Goal: Navigation & Orientation: Find specific page/section

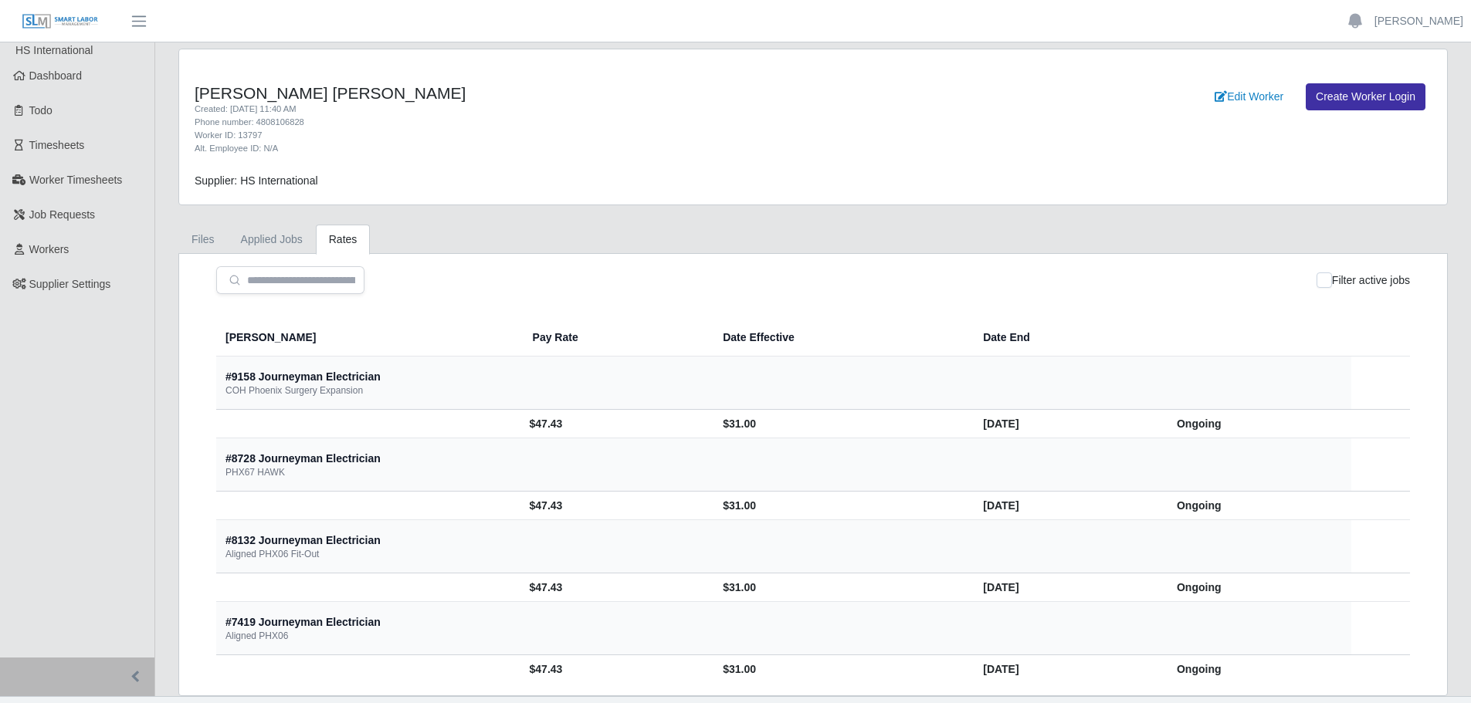
scroll to position [32, 0]
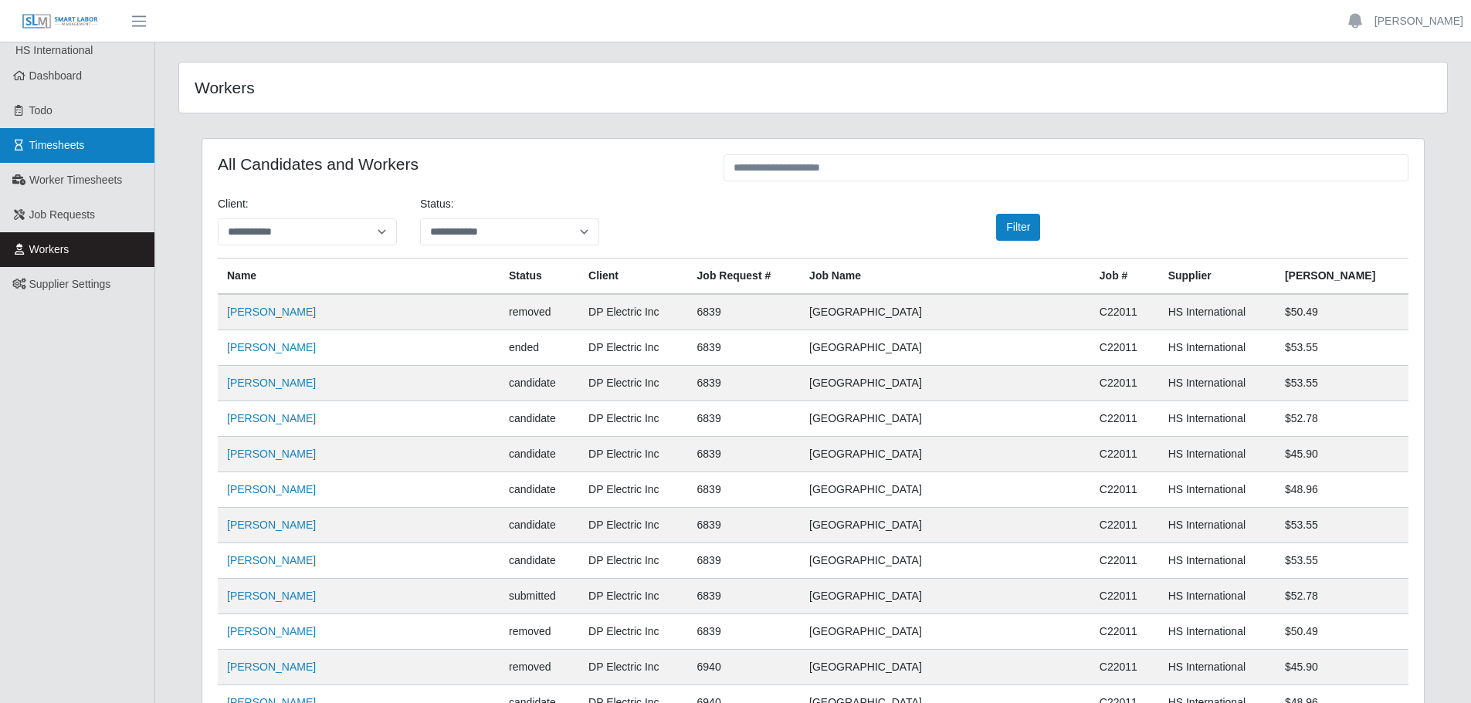
click at [63, 144] on span "Timesheets" at bounding box center [57, 145] width 56 height 12
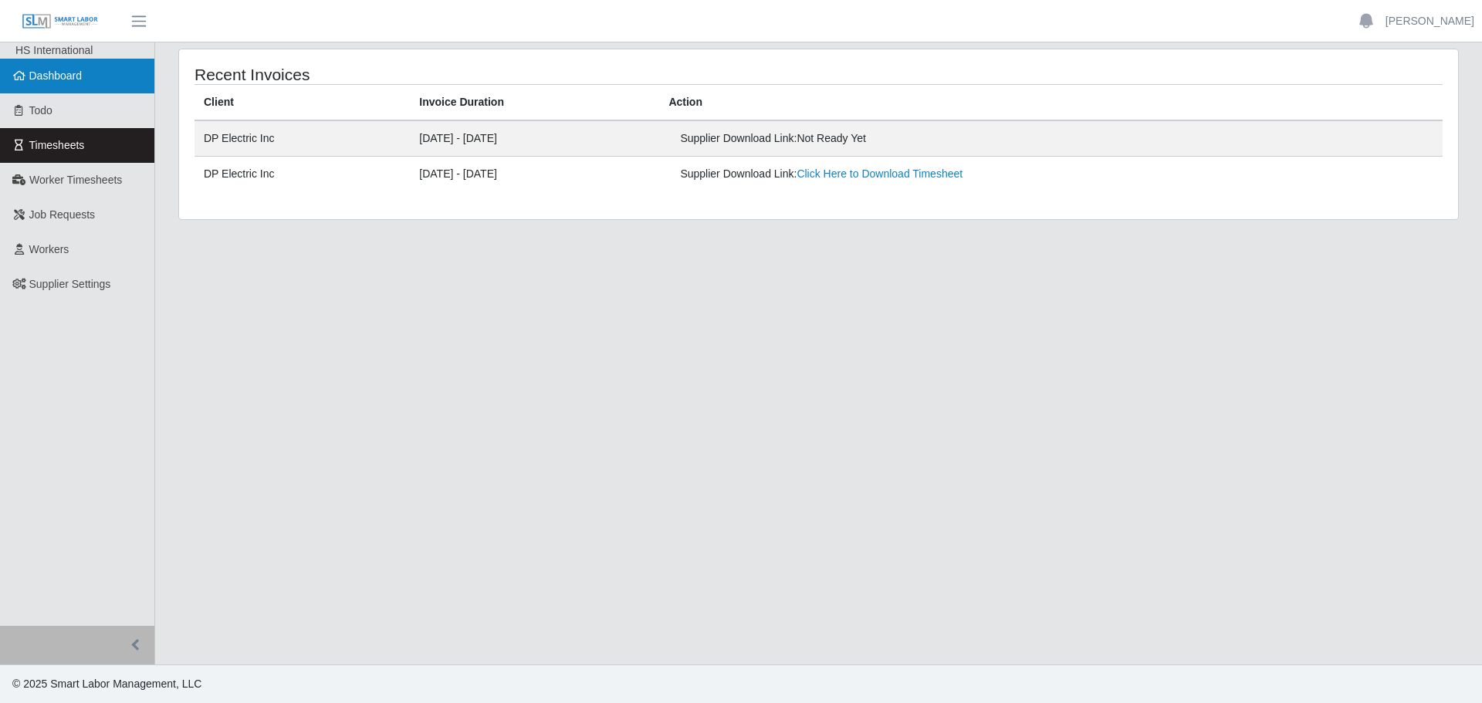
click at [46, 69] on span "Dashboard" at bounding box center [55, 75] width 53 height 12
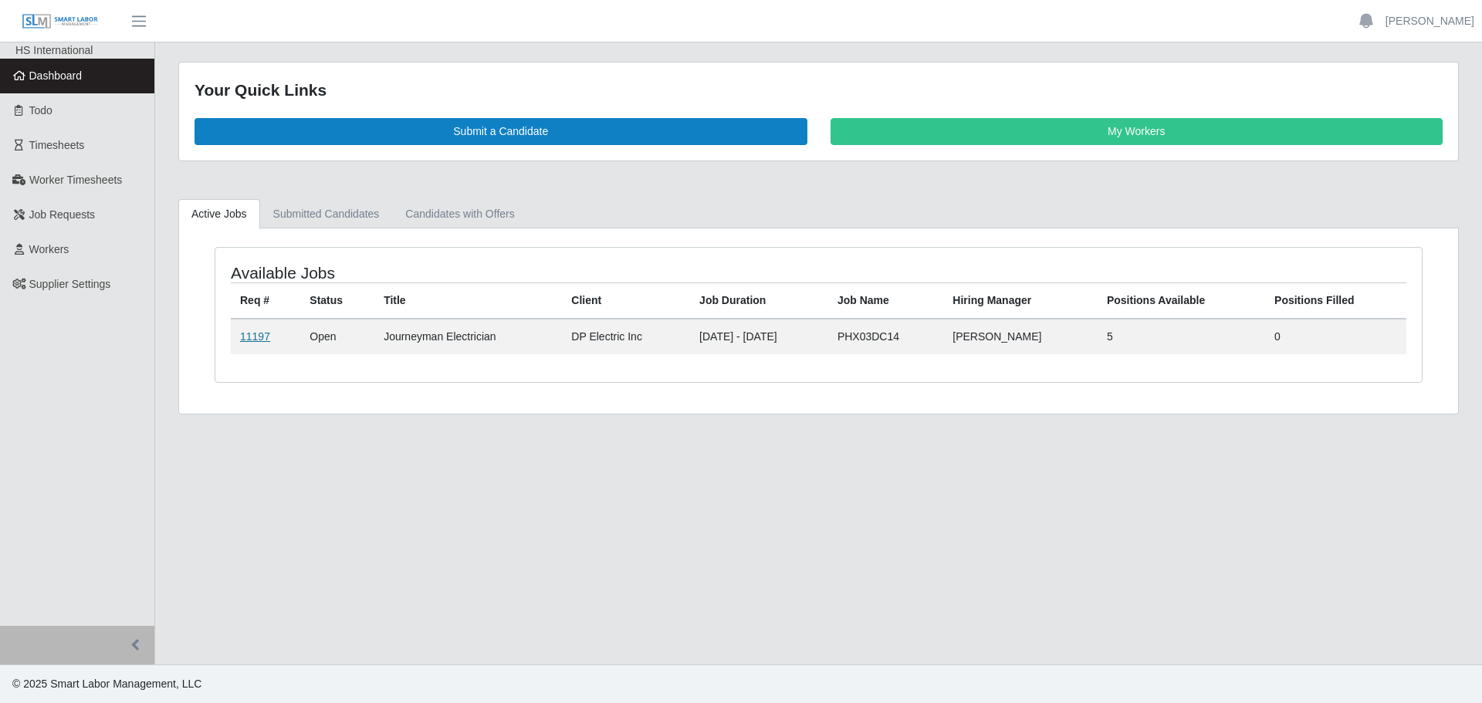
click at [252, 337] on link "11197" at bounding box center [255, 336] width 30 height 12
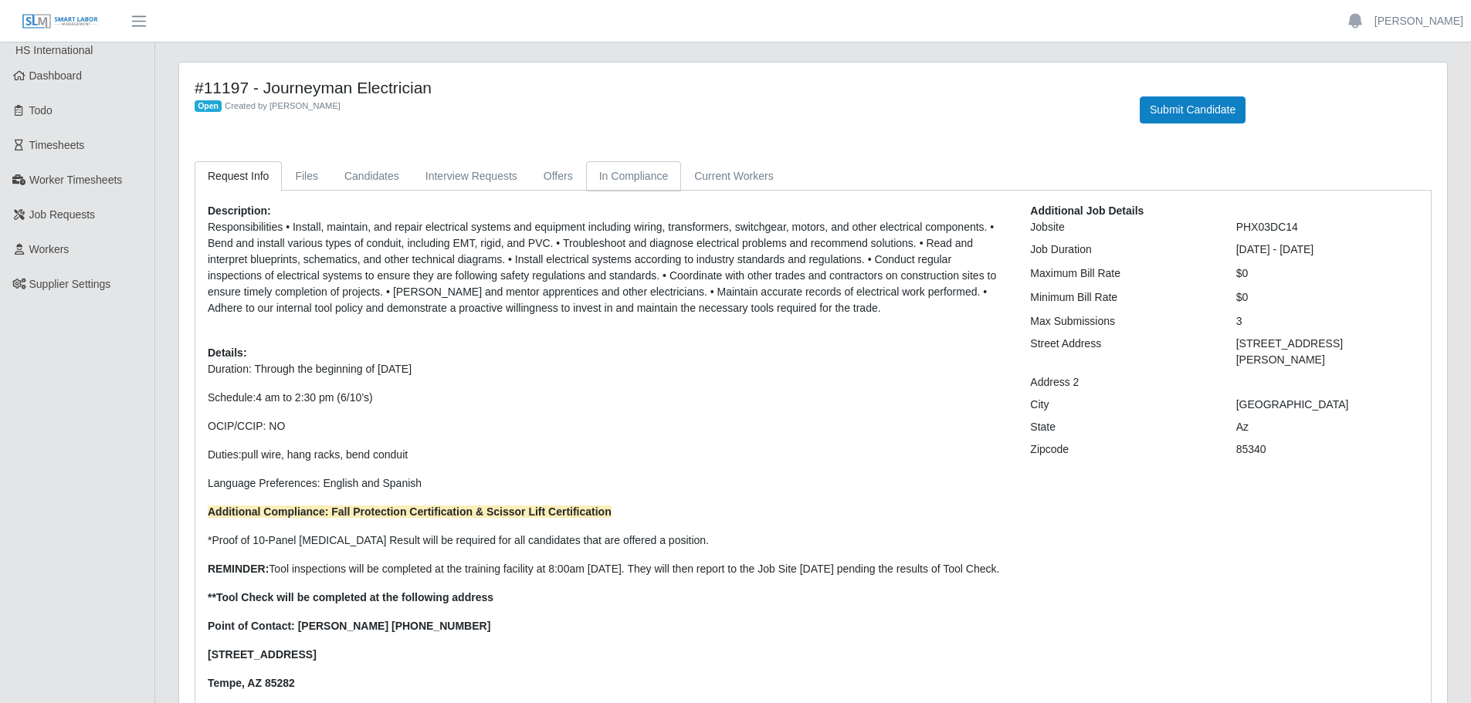
click at [595, 166] on link "In Compliance" at bounding box center [634, 176] width 96 height 30
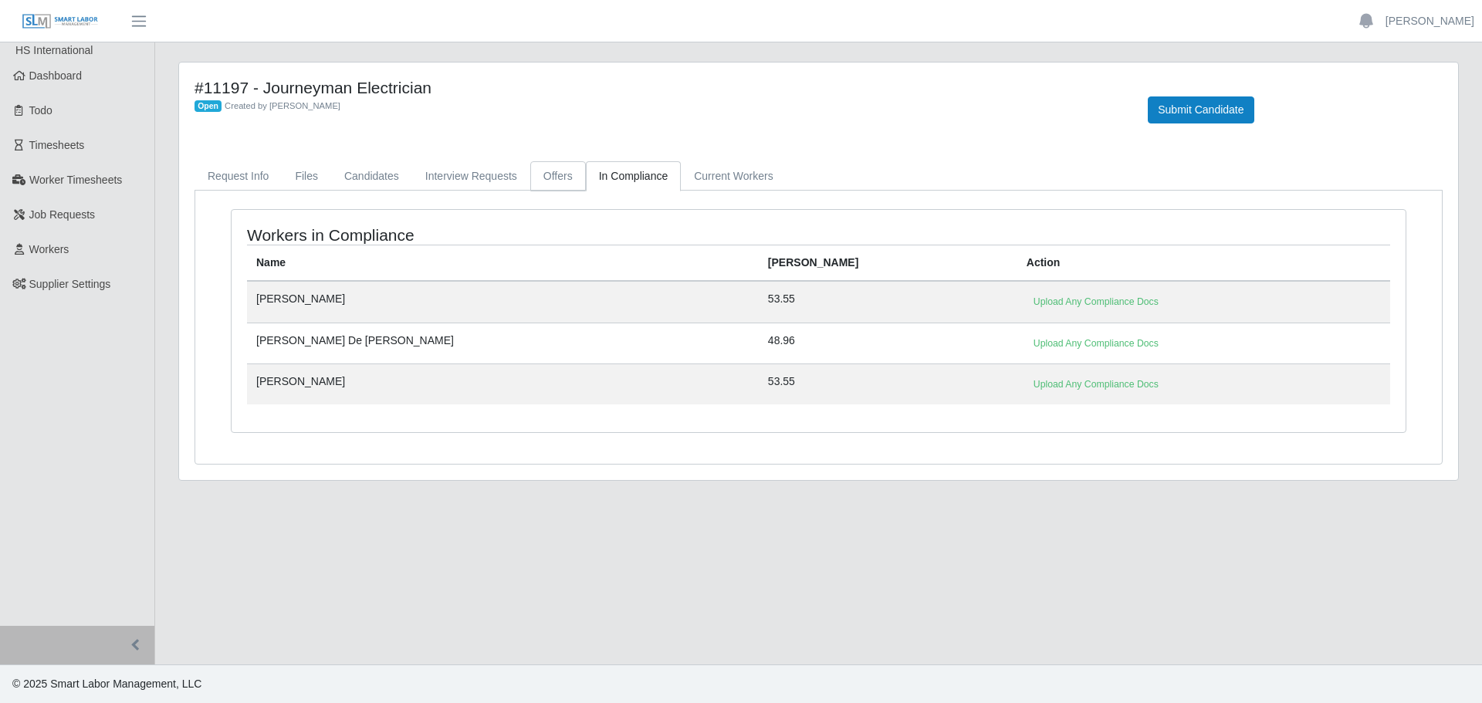
click at [553, 171] on link "Offers" at bounding box center [558, 176] width 56 height 30
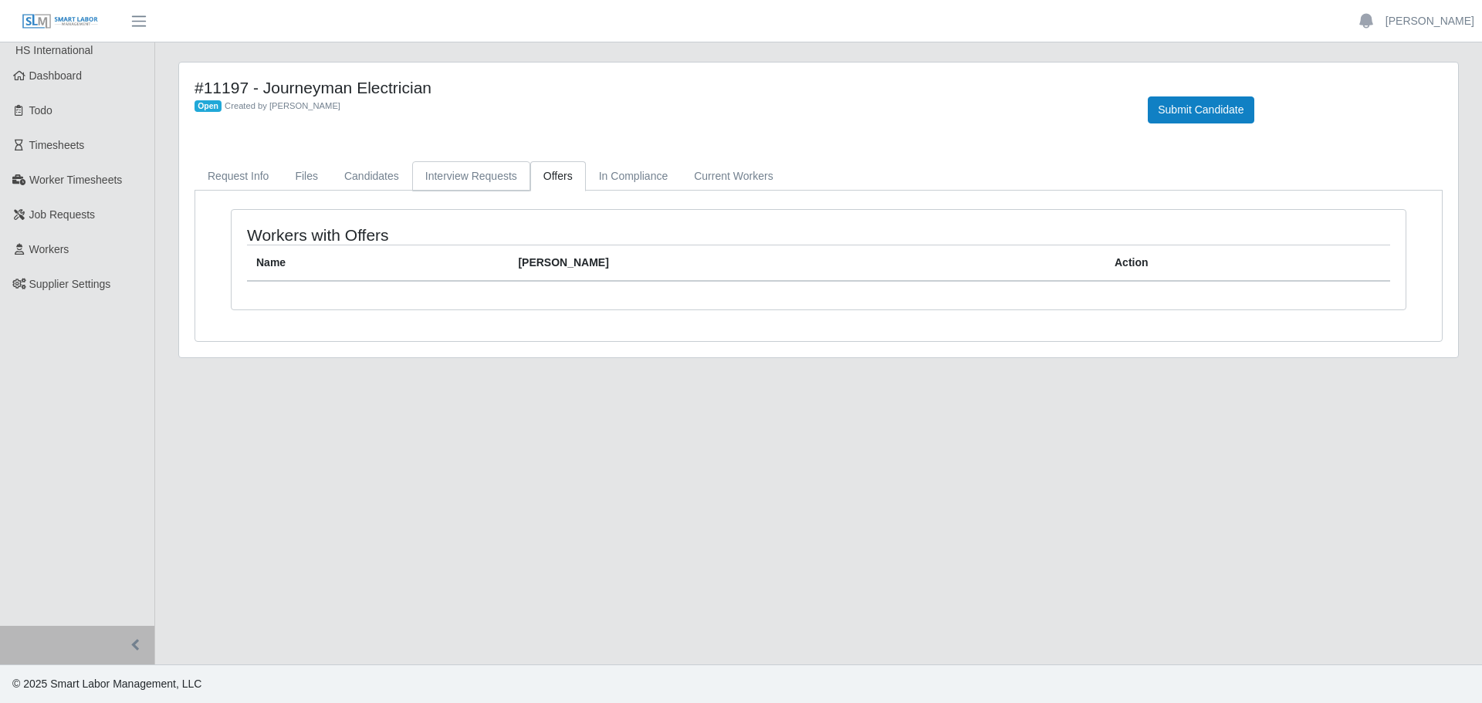
click at [483, 182] on link "Interview Requests" at bounding box center [471, 176] width 118 height 30
click at [347, 188] on link "Candidates" at bounding box center [371, 176] width 81 height 30
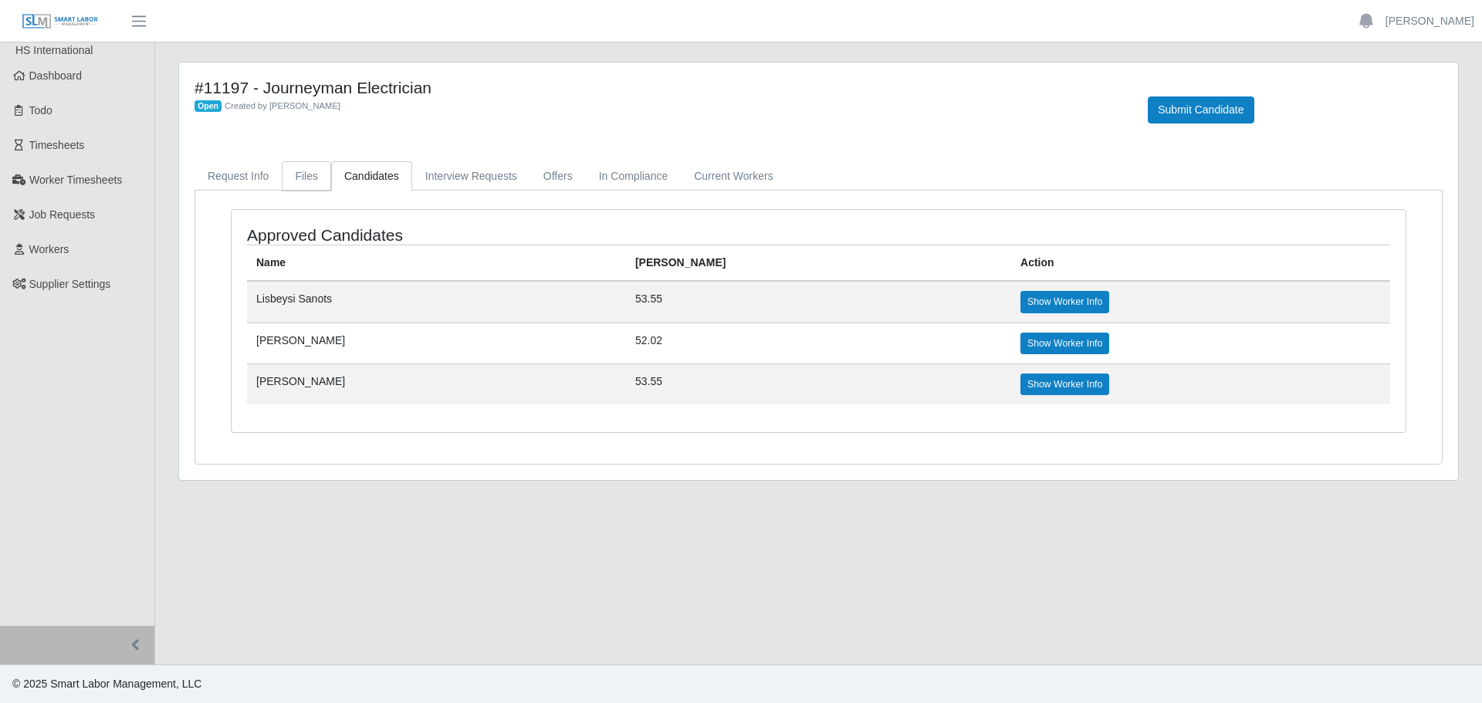
click at [314, 171] on link "Files" at bounding box center [306, 176] width 49 height 30
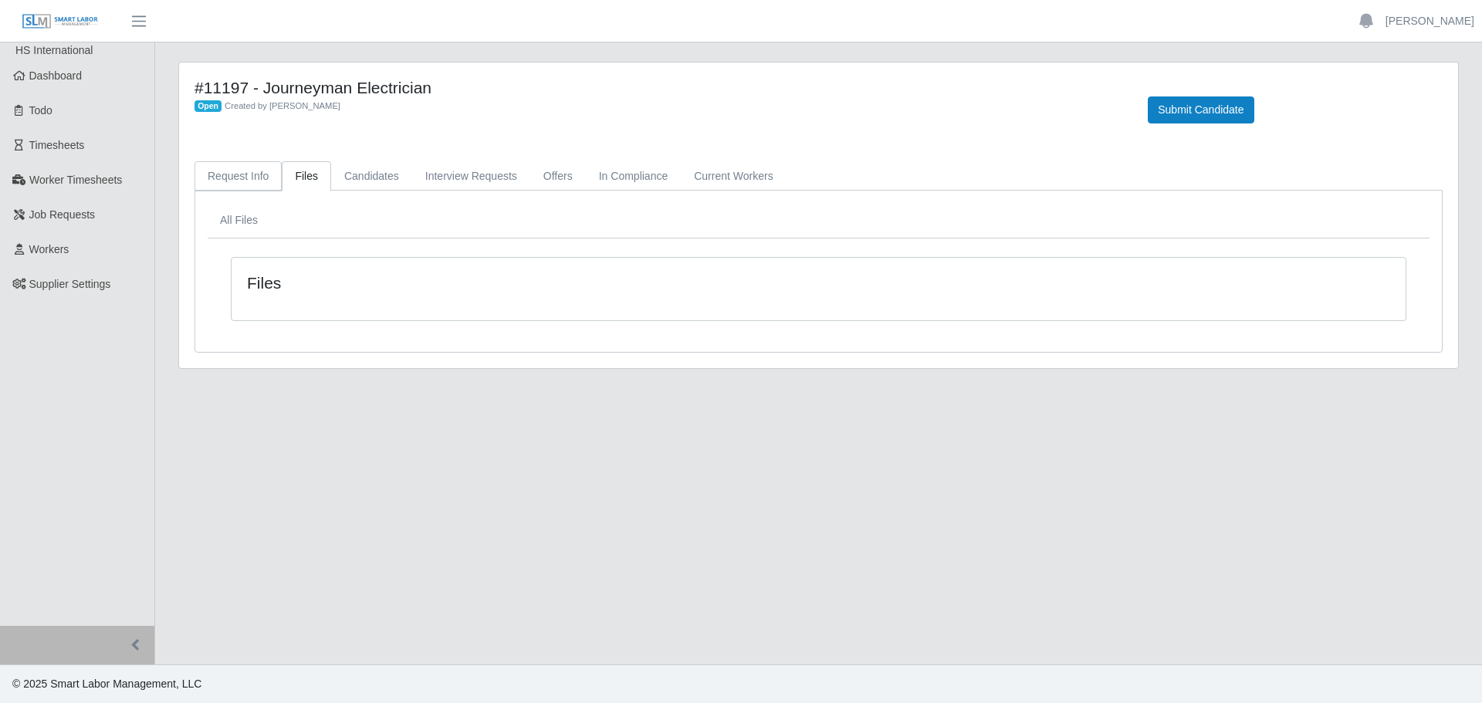
click at [235, 170] on link "Request Info" at bounding box center [238, 176] width 87 height 30
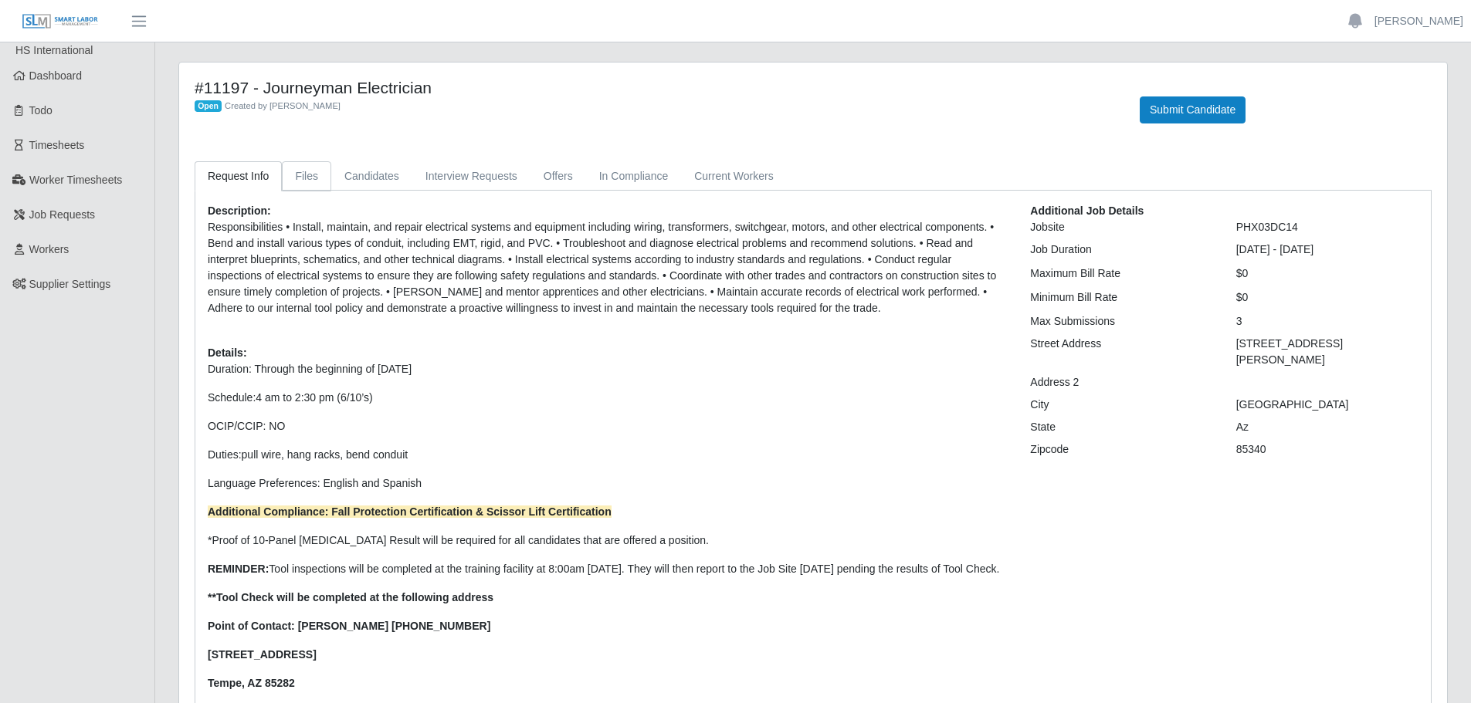
click at [318, 170] on link "Files" at bounding box center [306, 176] width 49 height 30
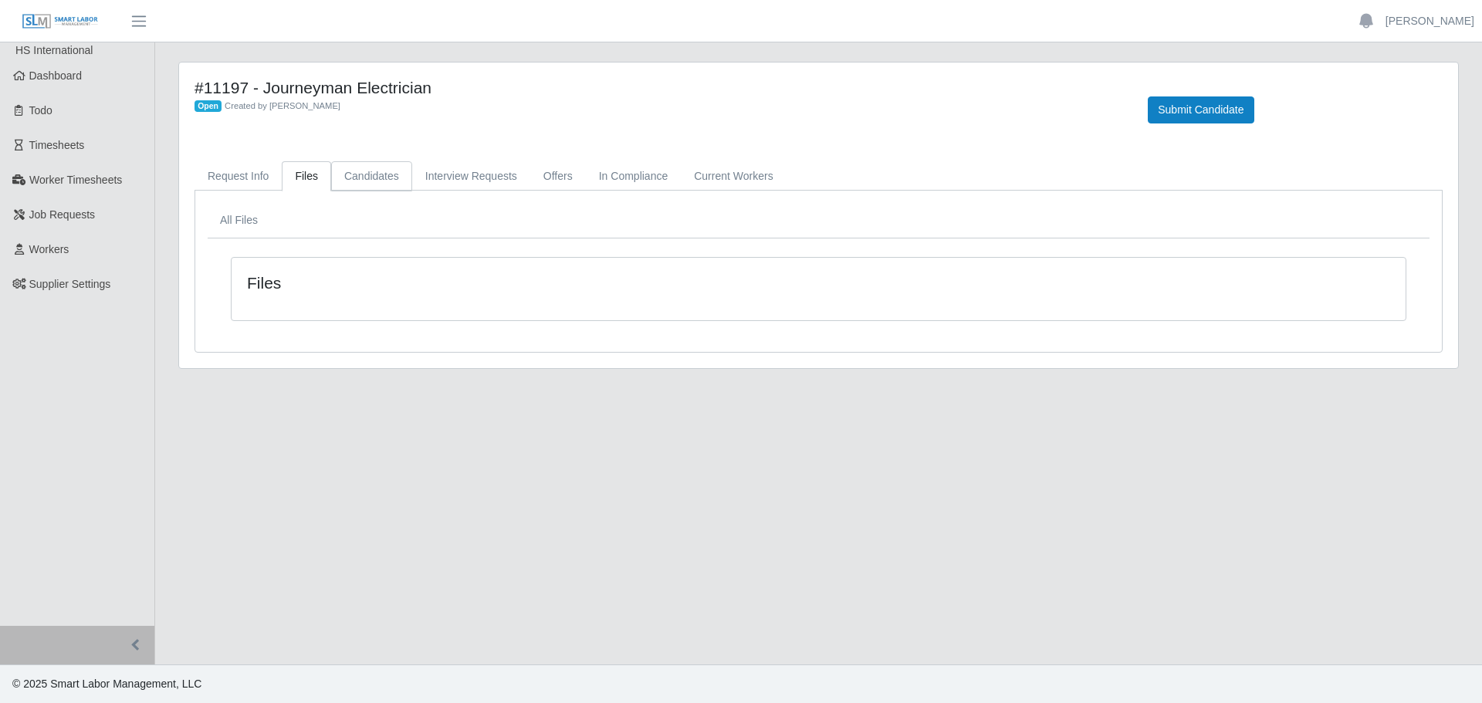
click at [382, 166] on link "Candidates" at bounding box center [371, 176] width 81 height 30
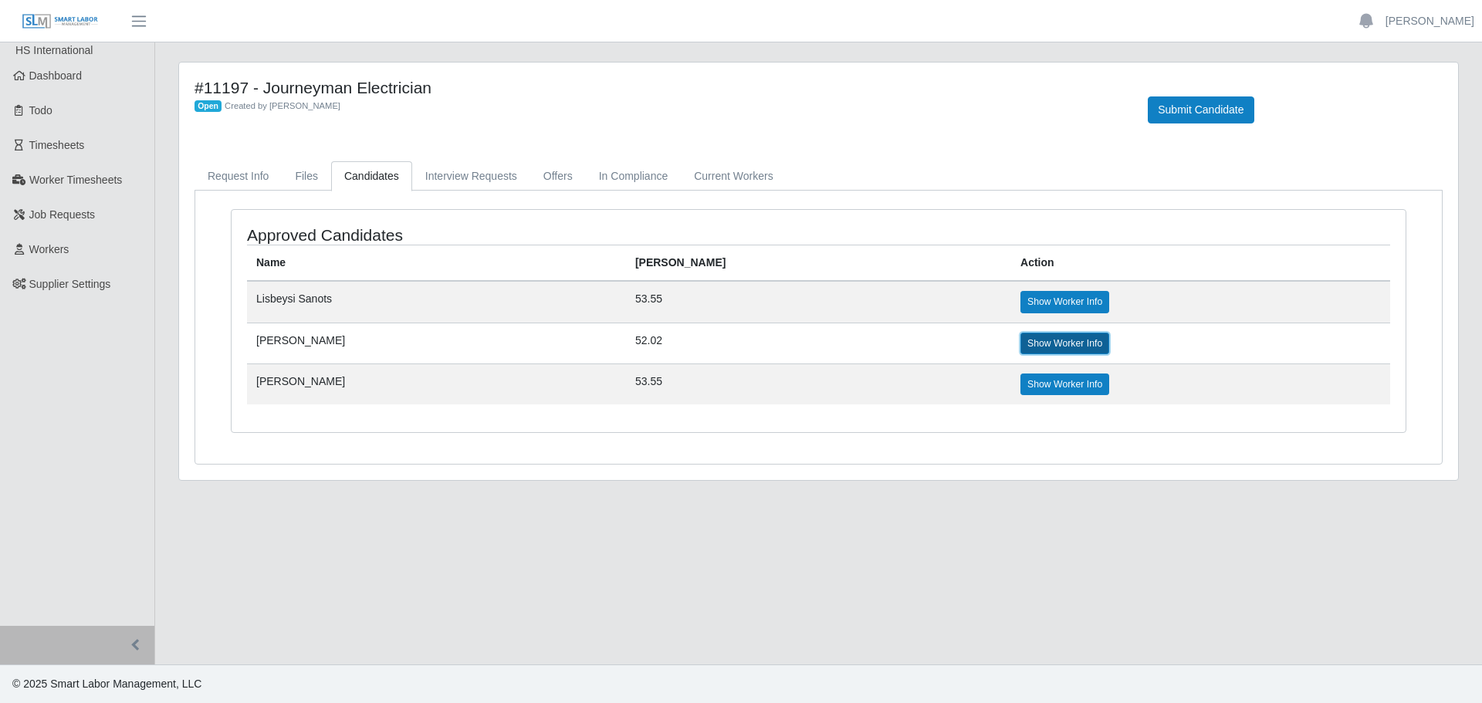
click at [1021, 334] on link "Show Worker Info" at bounding box center [1065, 344] width 89 height 22
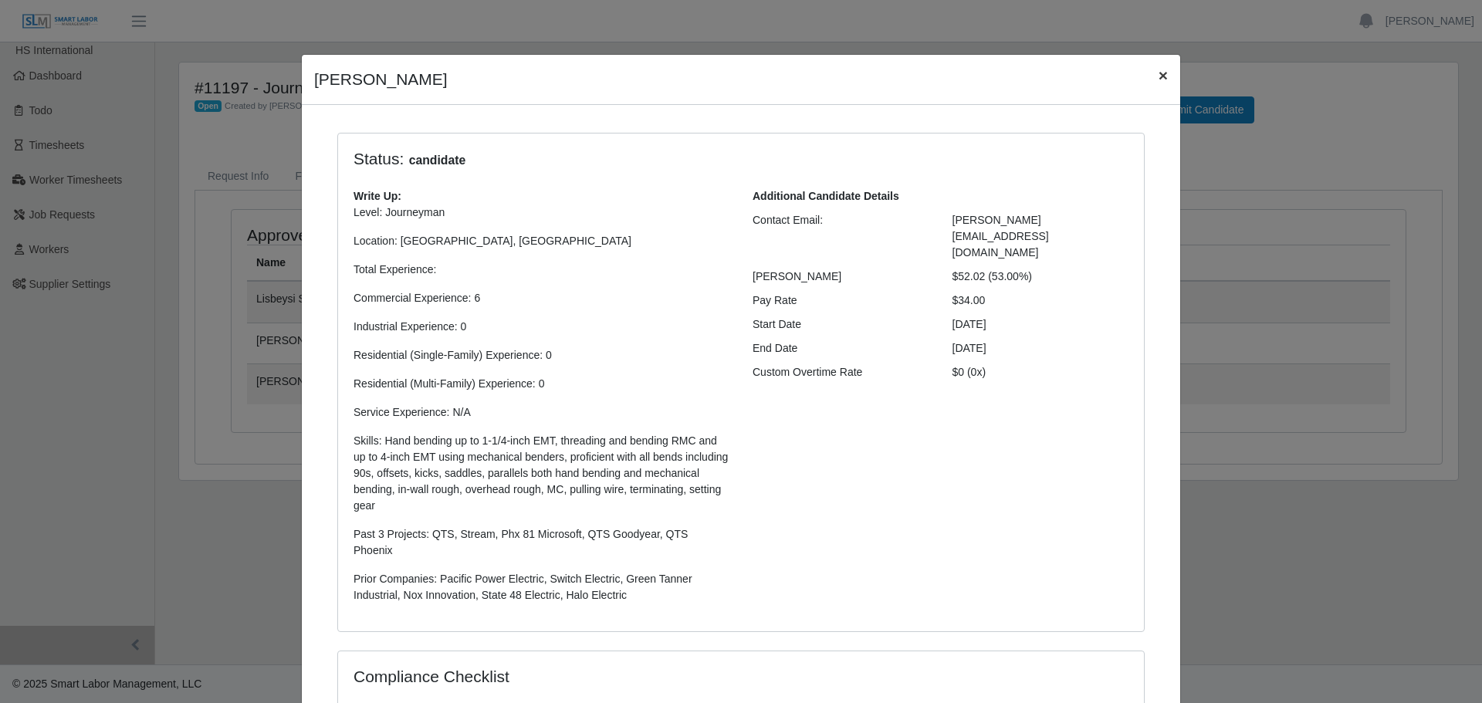
click at [1159, 79] on span "×" at bounding box center [1163, 75] width 9 height 18
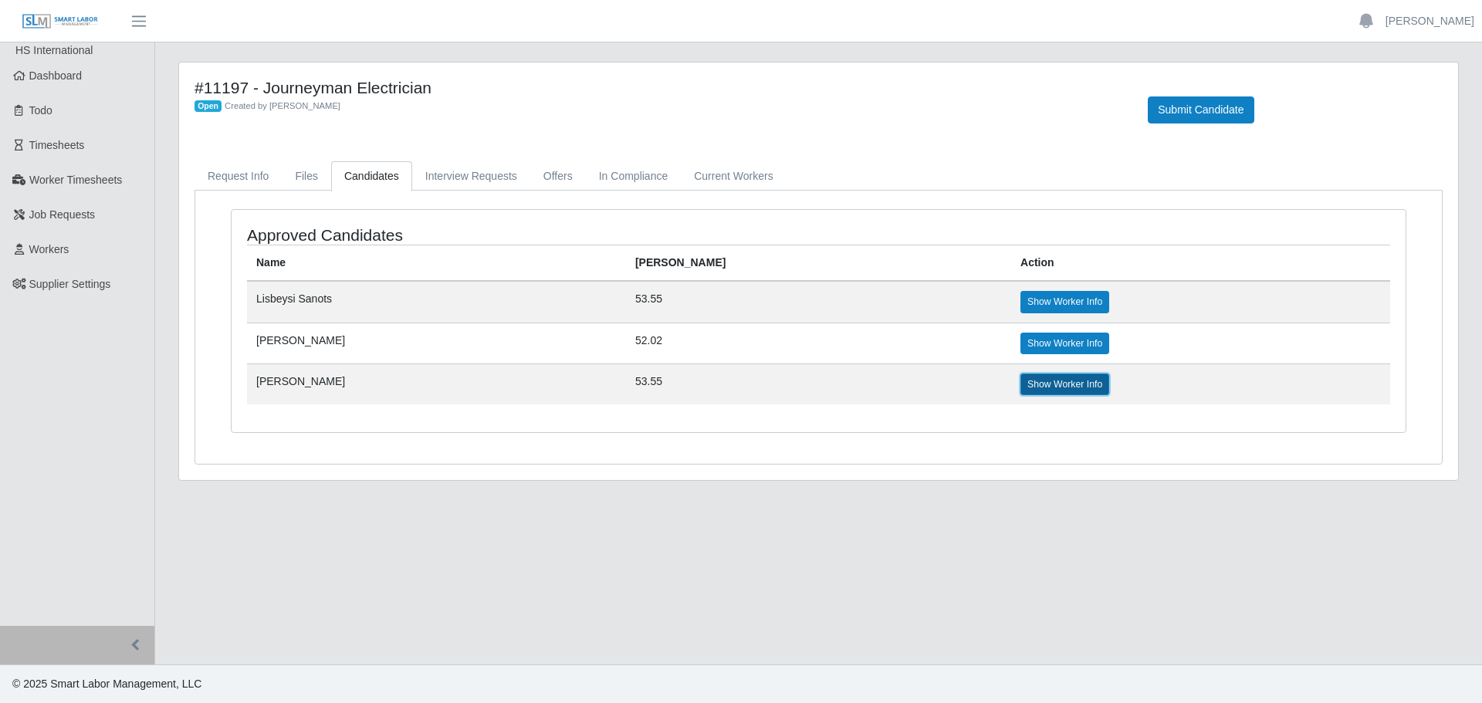
click at [1021, 389] on link "Show Worker Info" at bounding box center [1065, 385] width 89 height 22
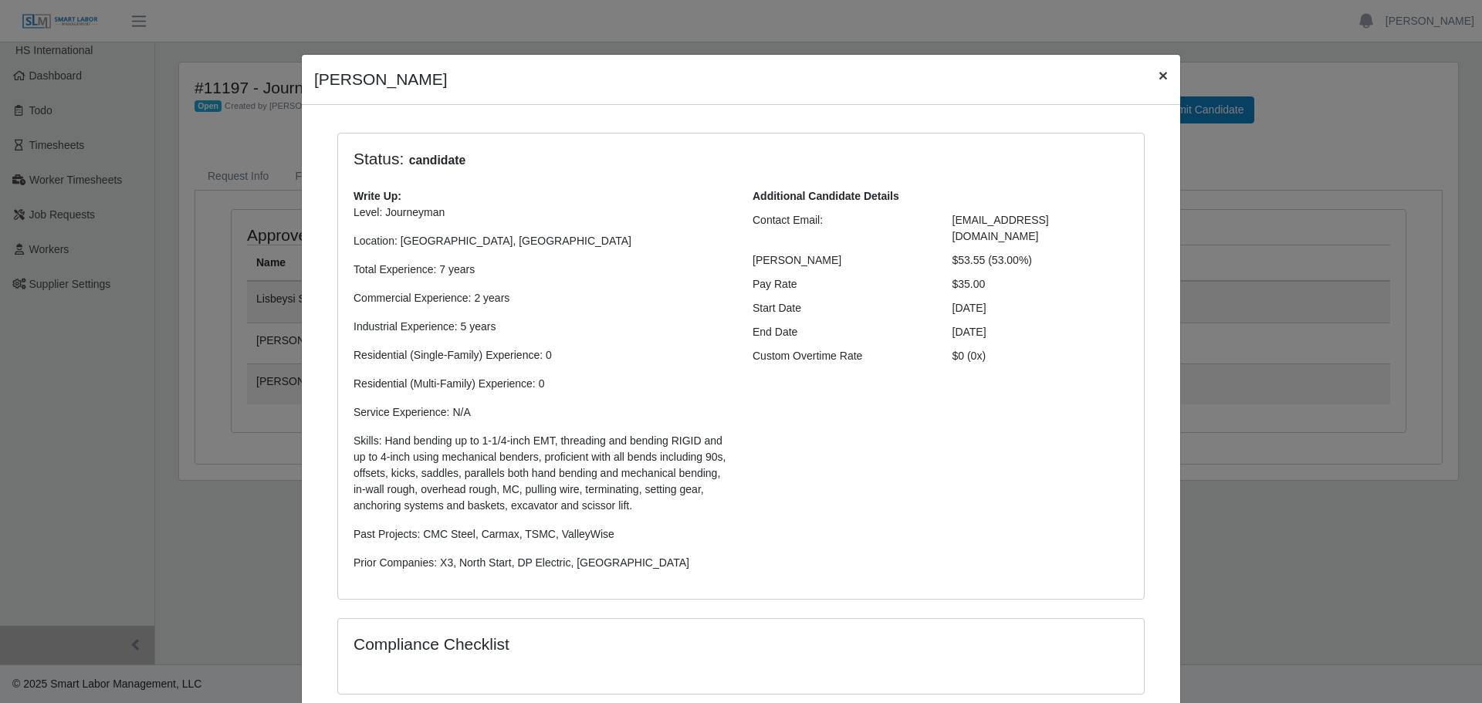
click at [1159, 72] on span "×" at bounding box center [1163, 75] width 9 height 18
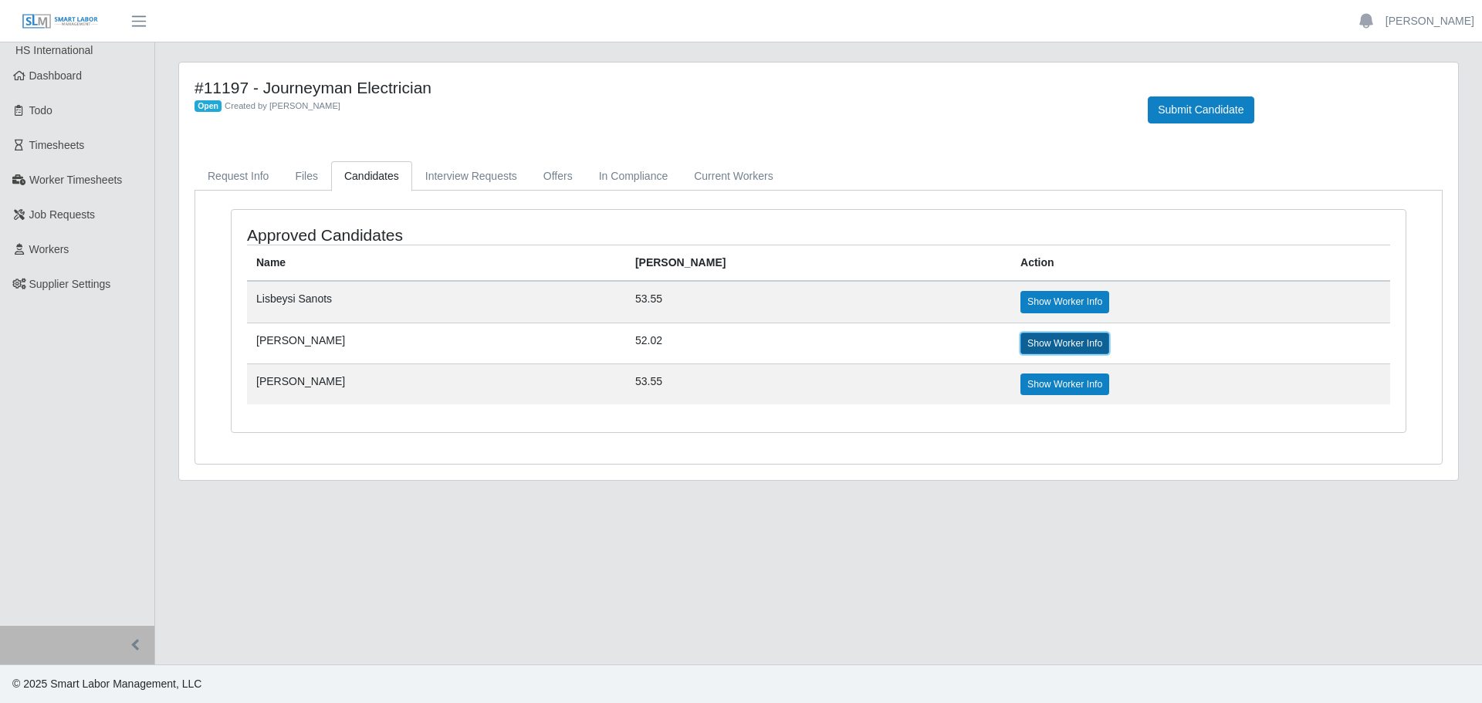
click at [1021, 344] on link "Show Worker Info" at bounding box center [1065, 344] width 89 height 22
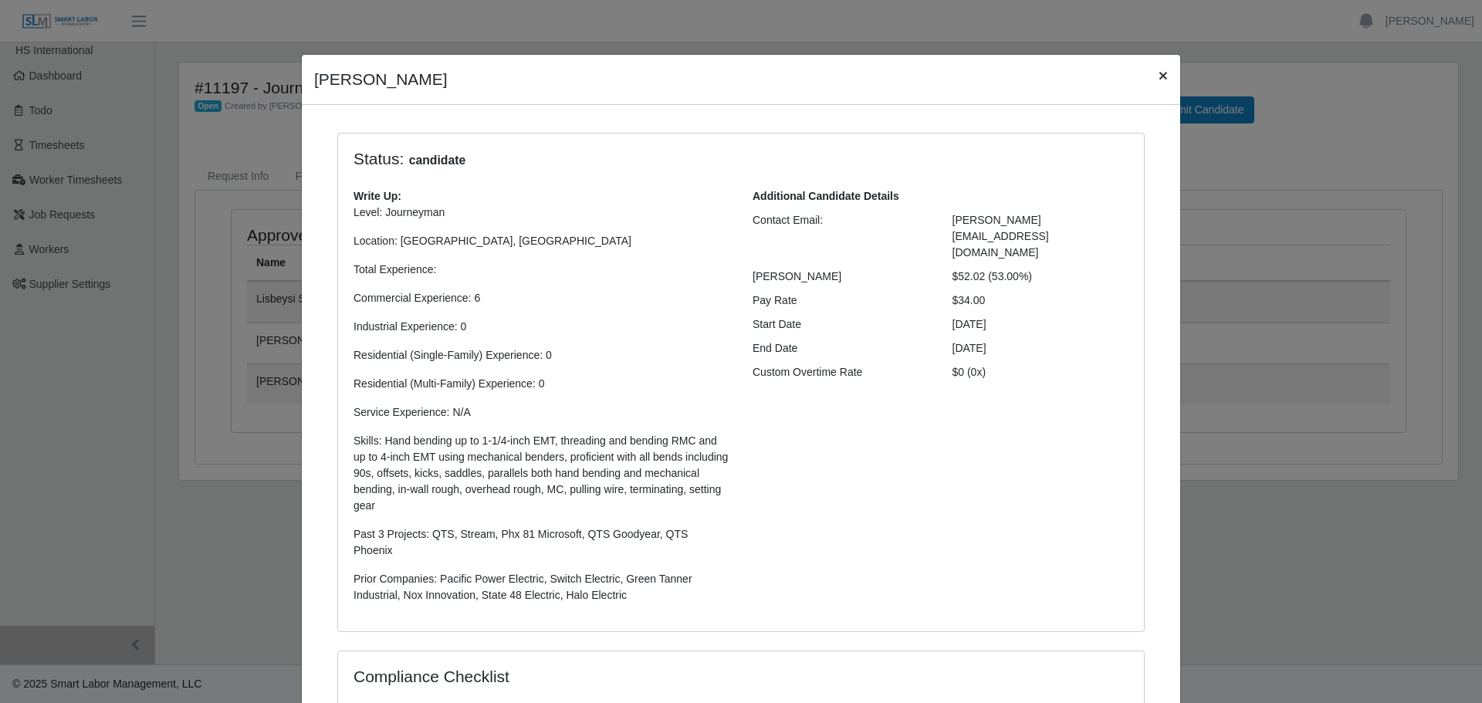
click at [1159, 80] on span "×" at bounding box center [1163, 75] width 9 height 18
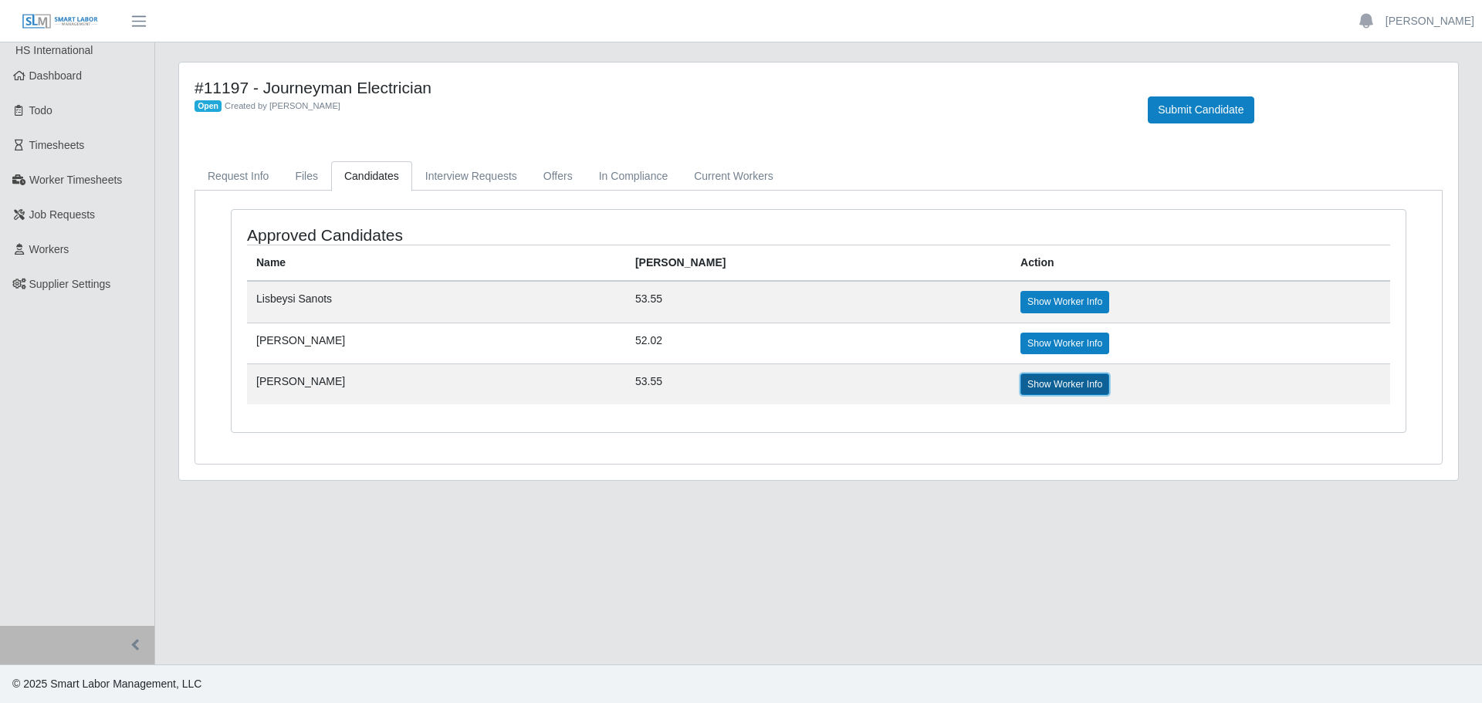
click at [1021, 378] on link "Show Worker Info" at bounding box center [1065, 385] width 89 height 22
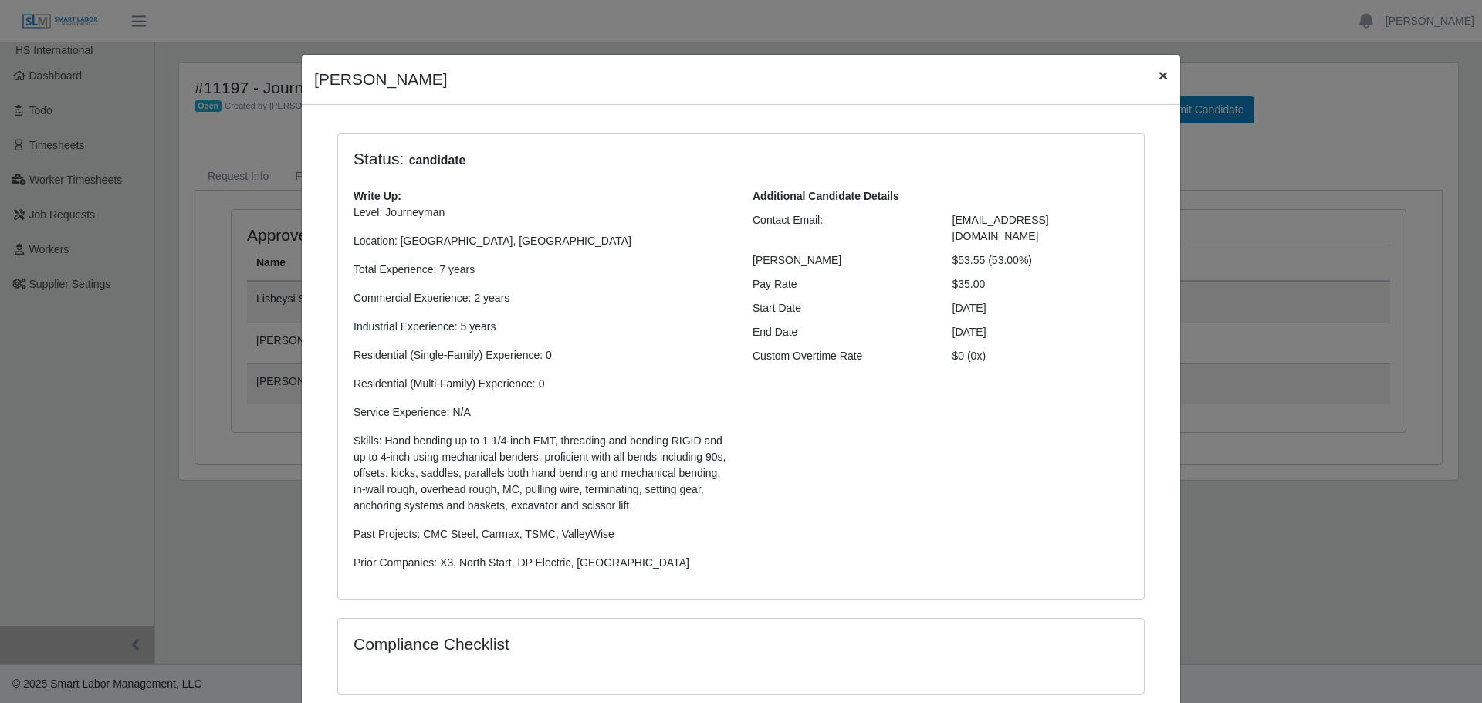
click at [1159, 78] on span "×" at bounding box center [1163, 75] width 9 height 18
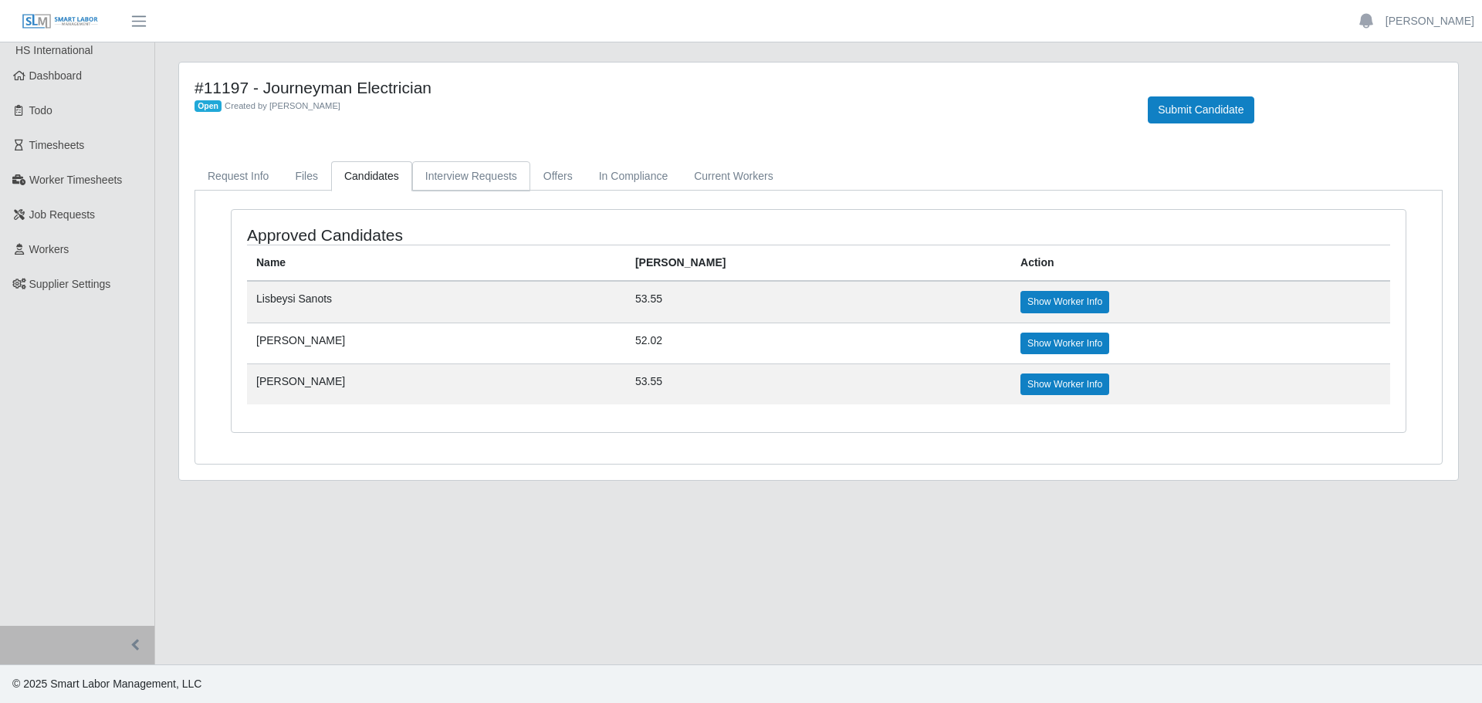
click at [472, 166] on link "Interview Requests" at bounding box center [471, 176] width 118 height 30
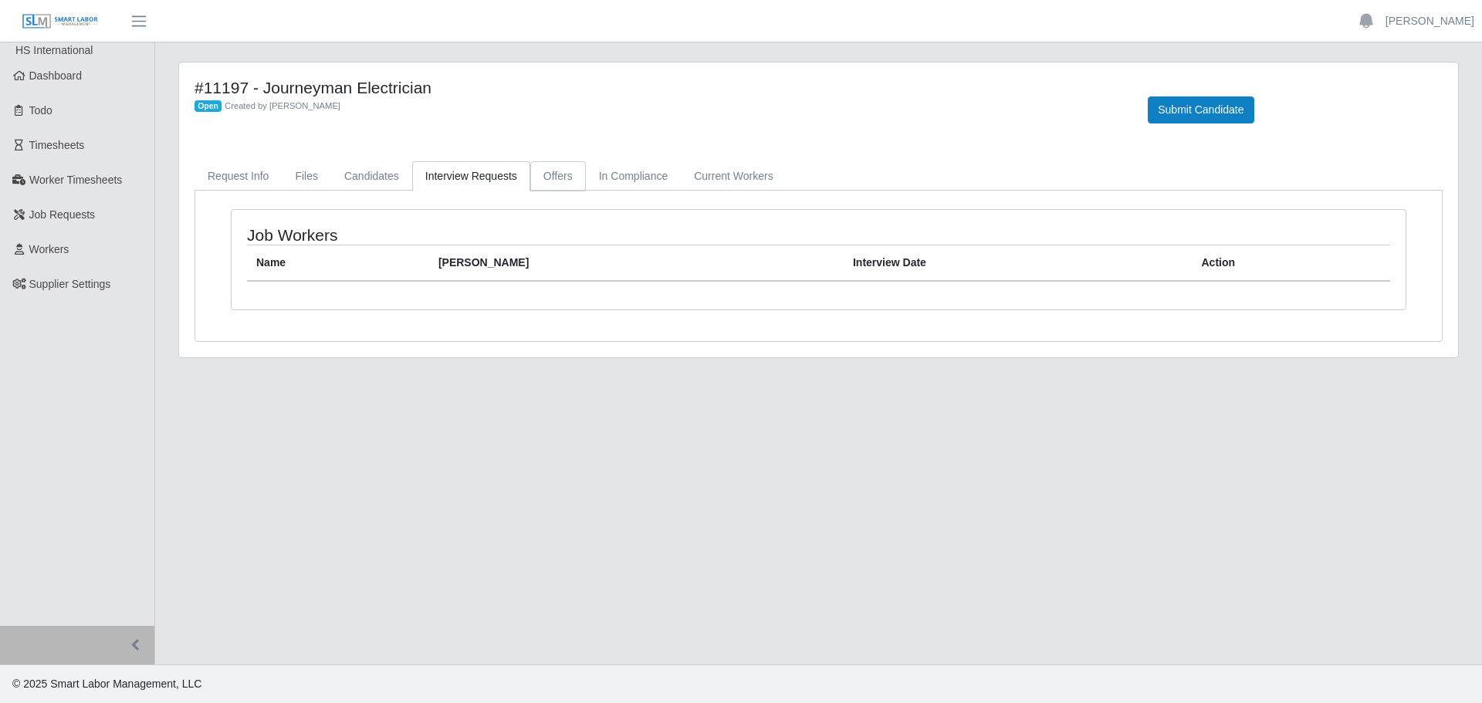
click at [545, 168] on link "Offers" at bounding box center [558, 176] width 56 height 30
click at [623, 174] on link "In Compliance" at bounding box center [634, 176] width 96 height 30
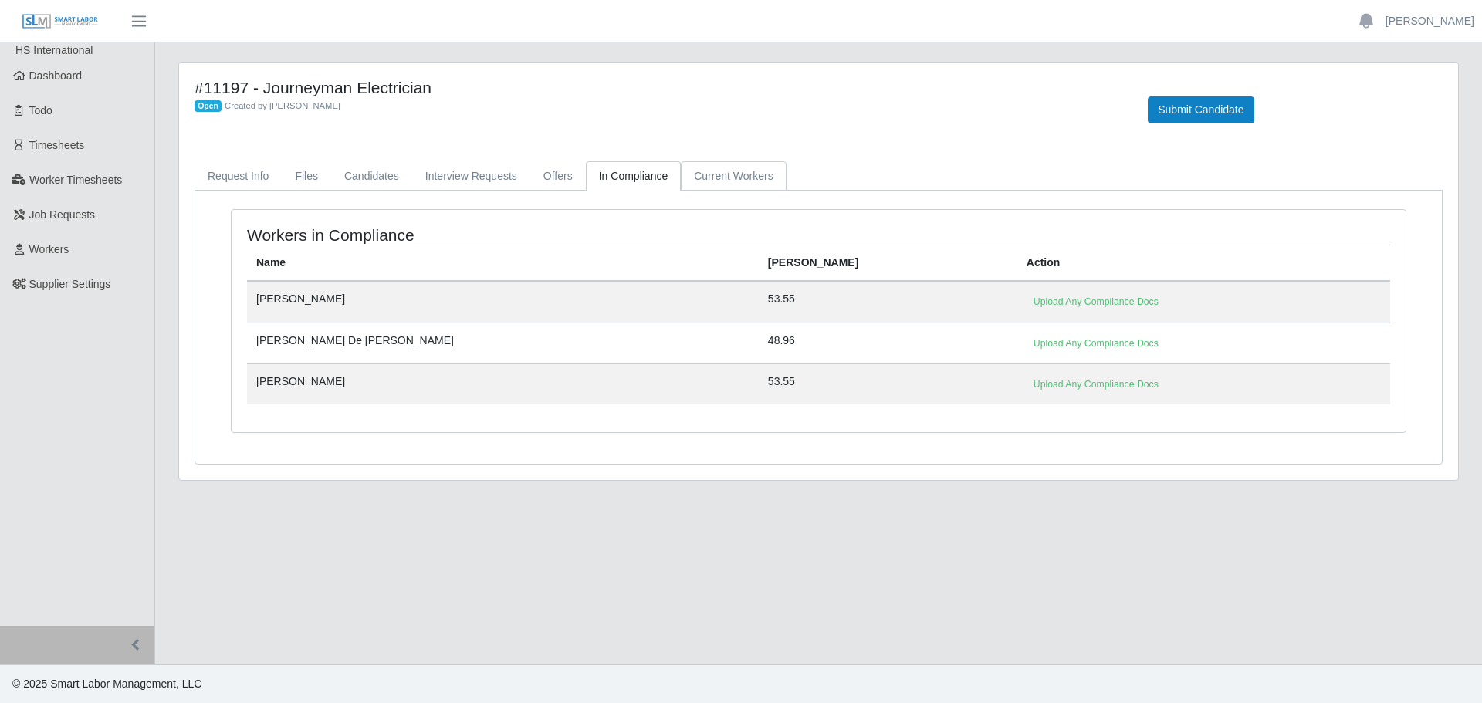
click at [693, 173] on link "Current Workers" at bounding box center [733, 176] width 105 height 30
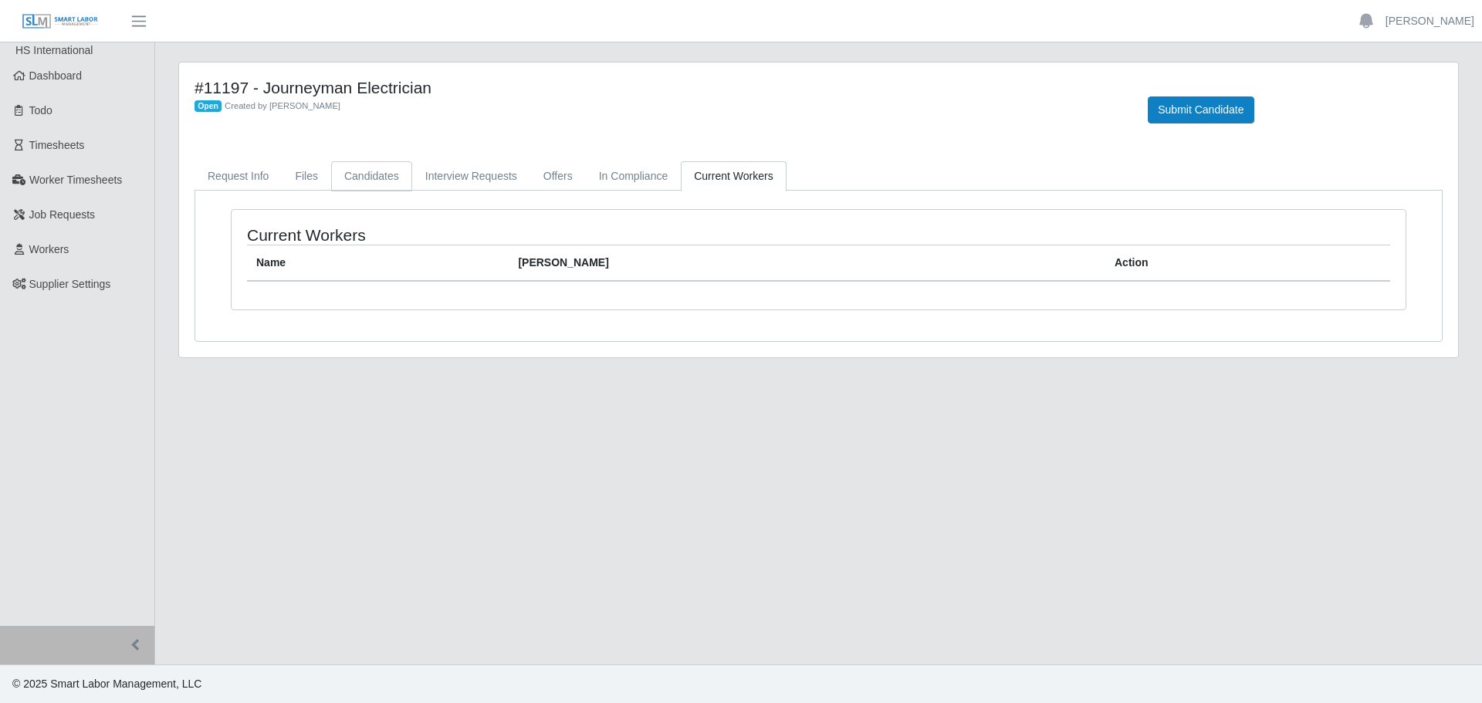
click at [374, 174] on link "Candidates" at bounding box center [371, 176] width 81 height 30
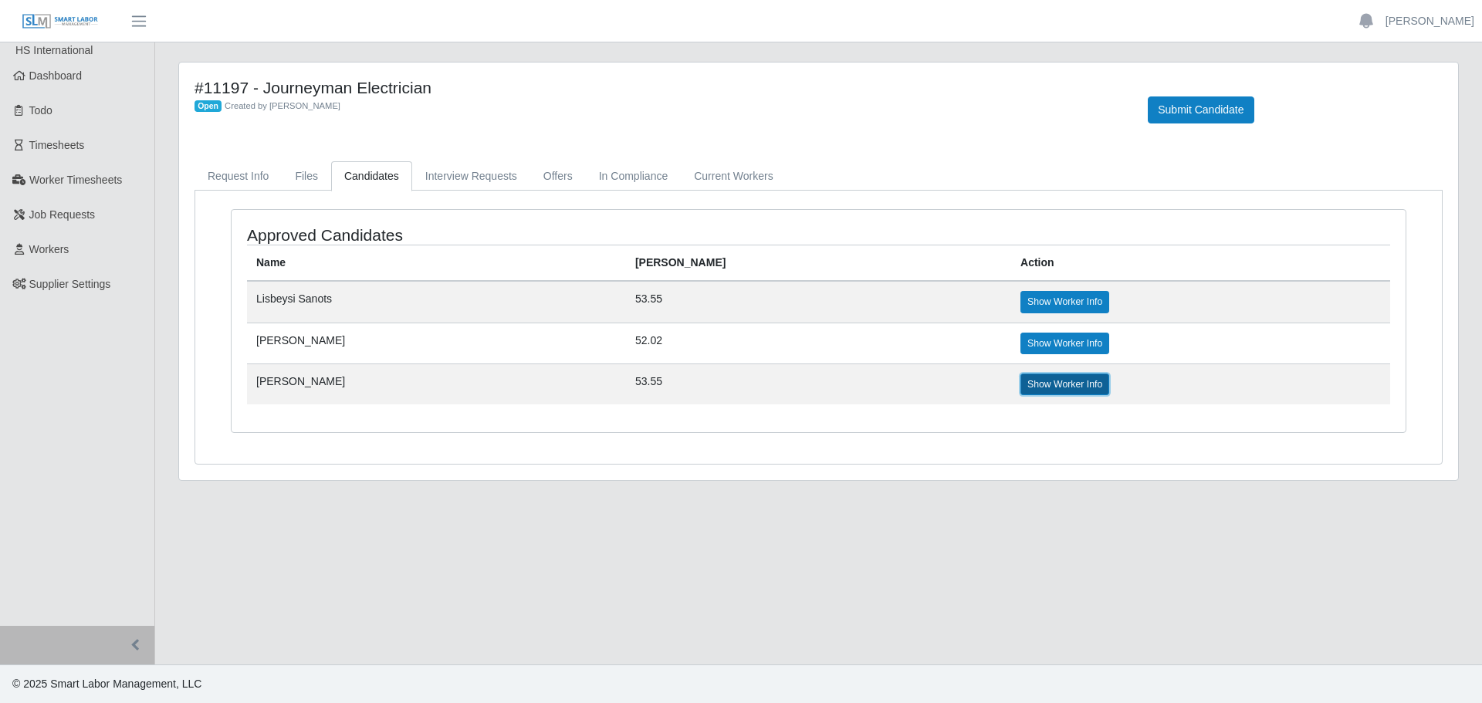
click at [1021, 393] on link "Show Worker Info" at bounding box center [1065, 385] width 89 height 22
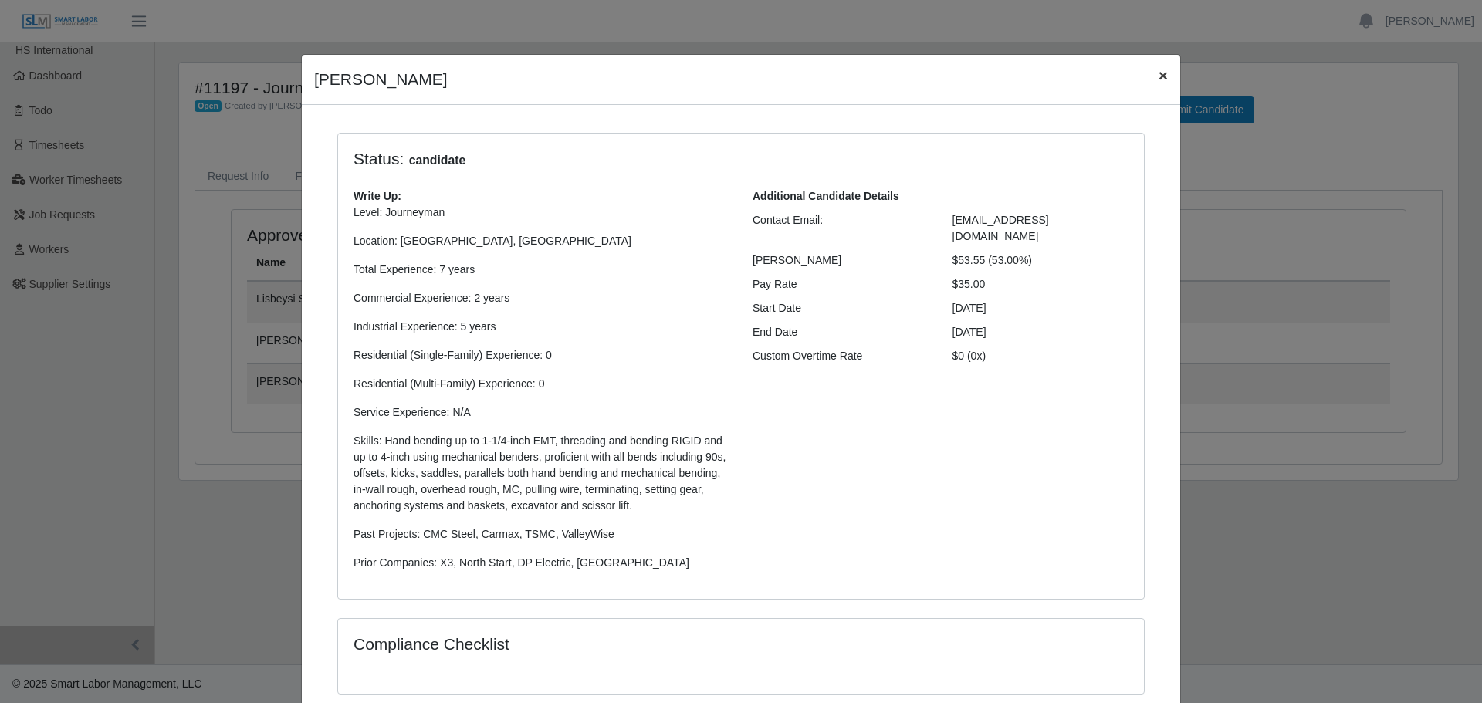
click at [1160, 82] on span "×" at bounding box center [1163, 75] width 9 height 18
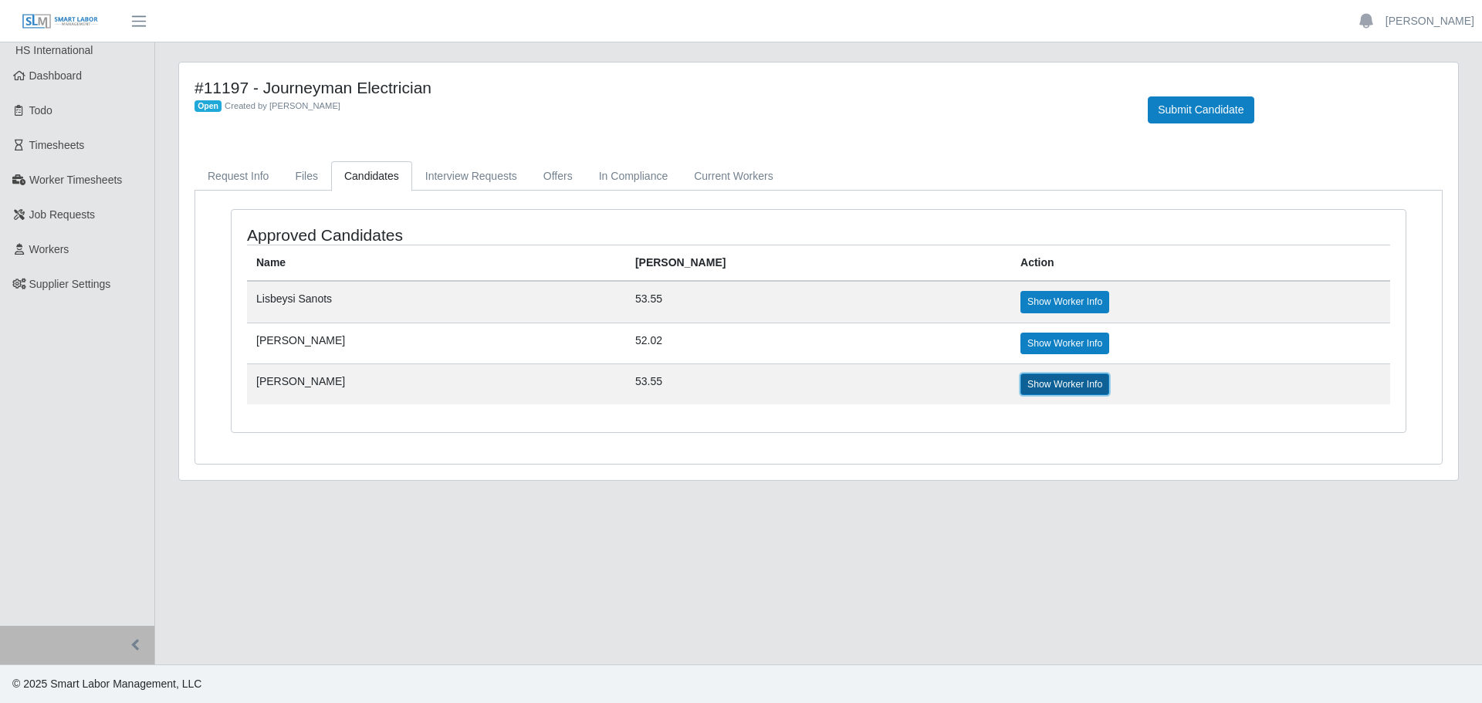
click at [1021, 391] on link "Show Worker Info" at bounding box center [1065, 385] width 89 height 22
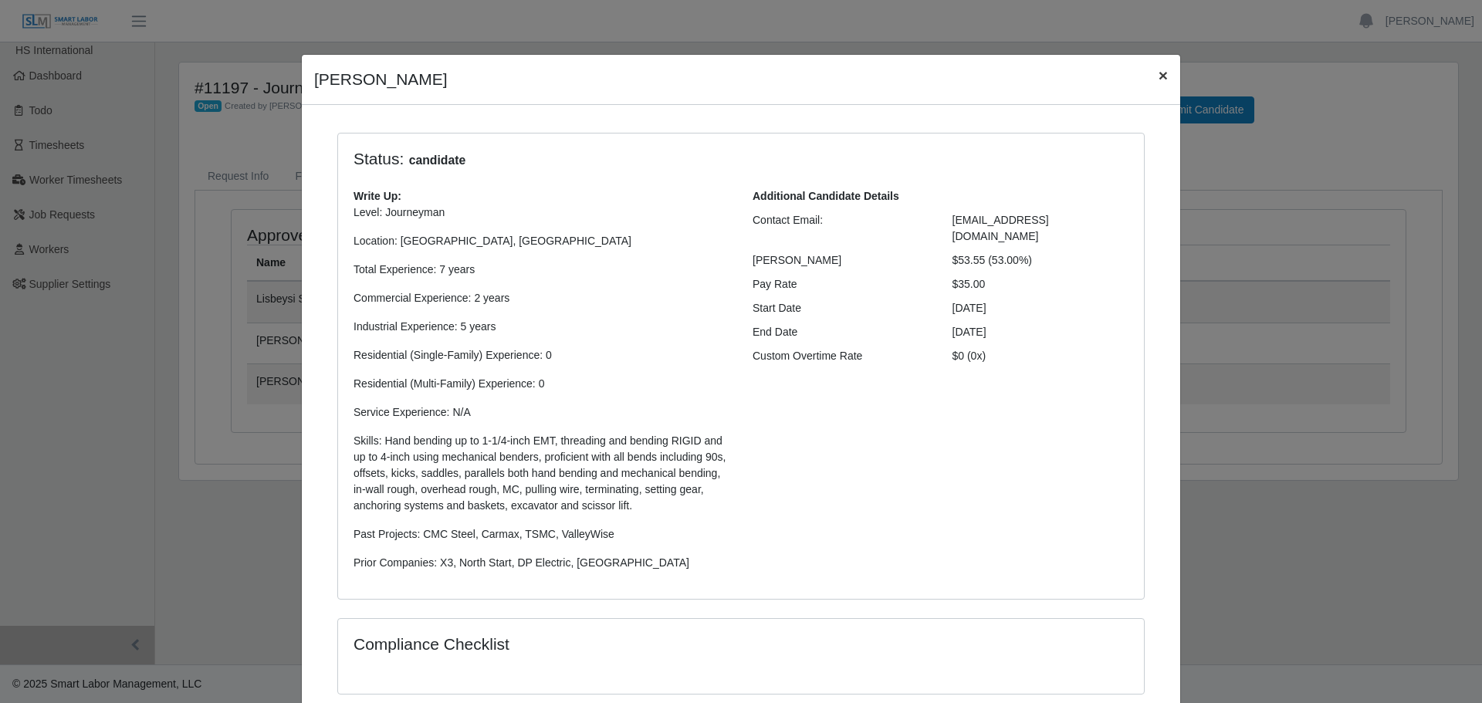
click at [1159, 74] on span "×" at bounding box center [1163, 75] width 9 height 18
